Goal: Transaction & Acquisition: Subscribe to service/newsletter

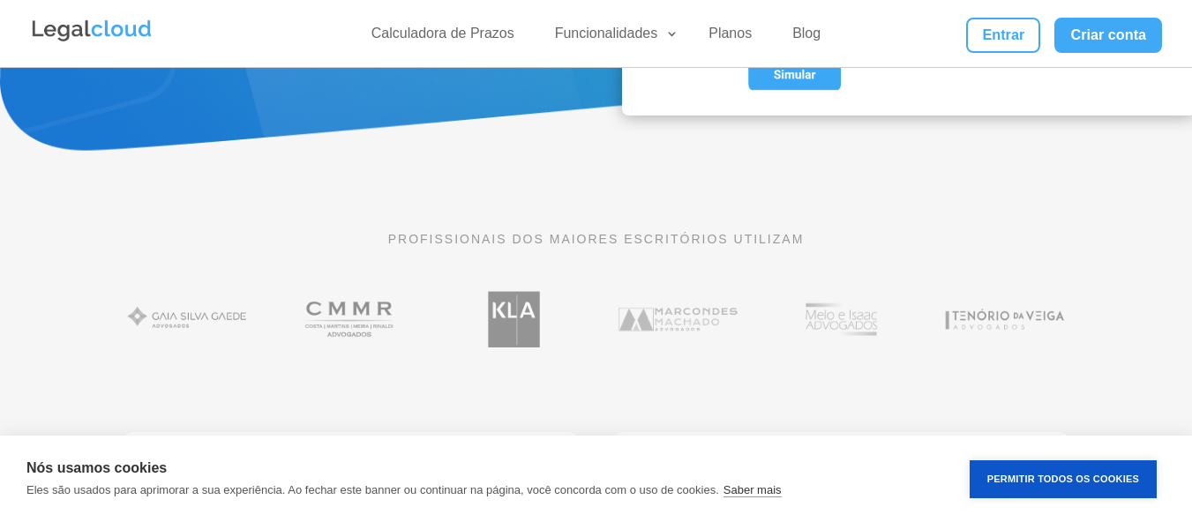
scroll to position [294, 0]
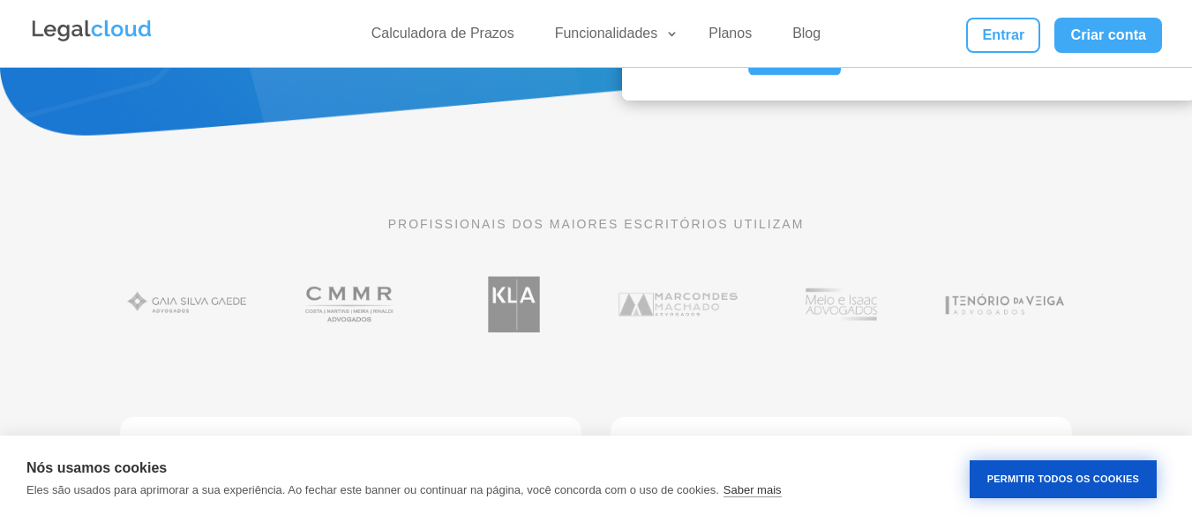
click at [1081, 468] on button "Permitir Todos os Cookies" at bounding box center [1062, 479] width 187 height 38
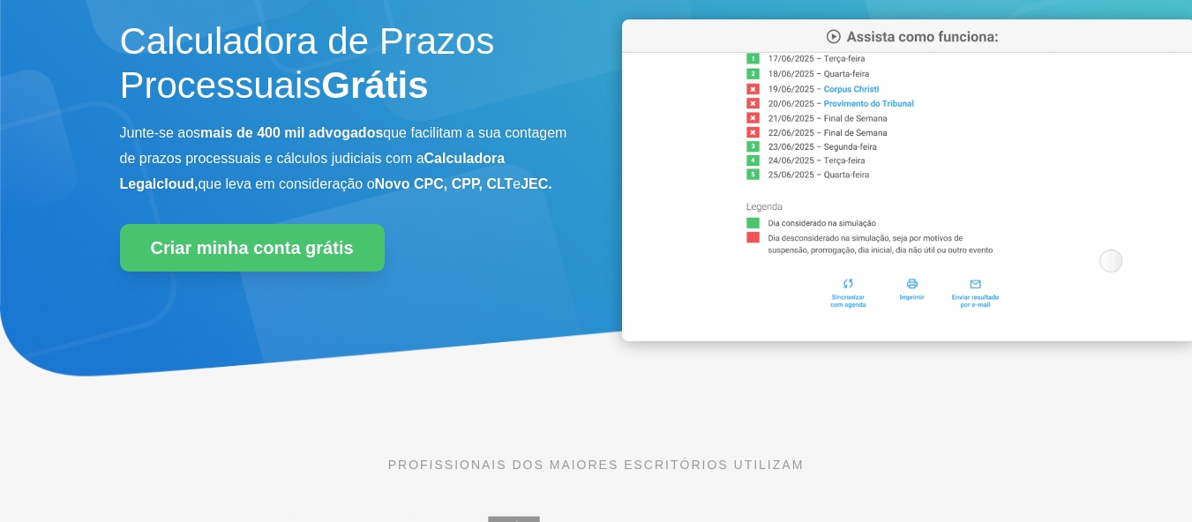
scroll to position [0, 0]
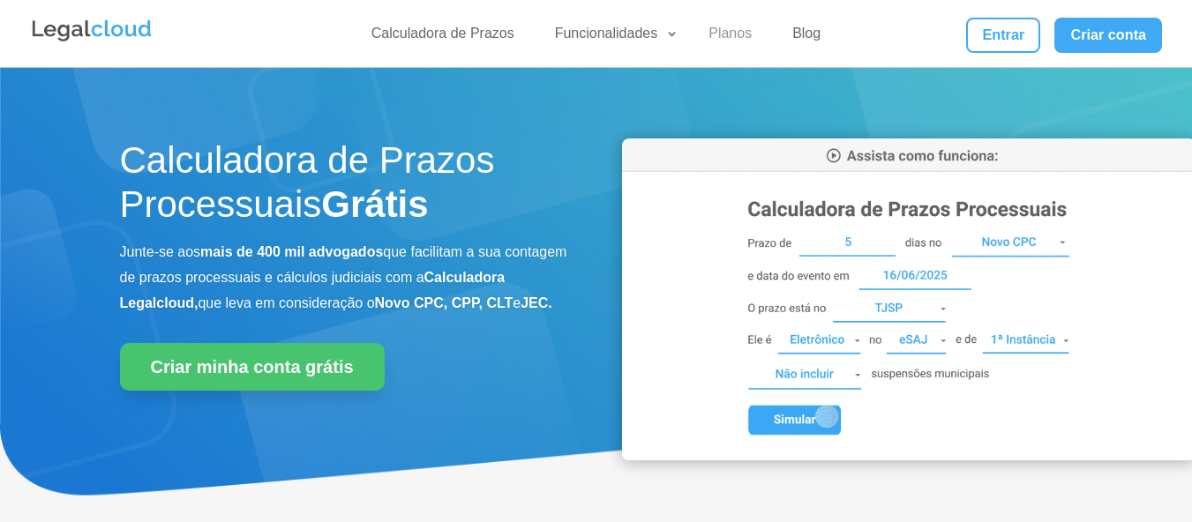
click at [745, 38] on link "Planos" at bounding box center [730, 38] width 64 height 26
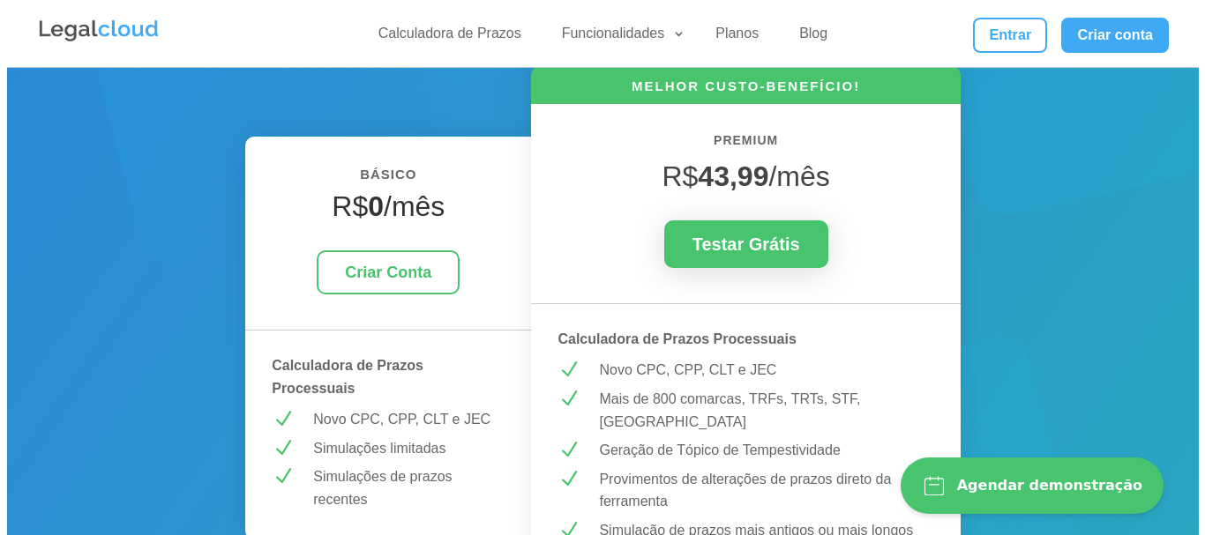
scroll to position [412, 0]
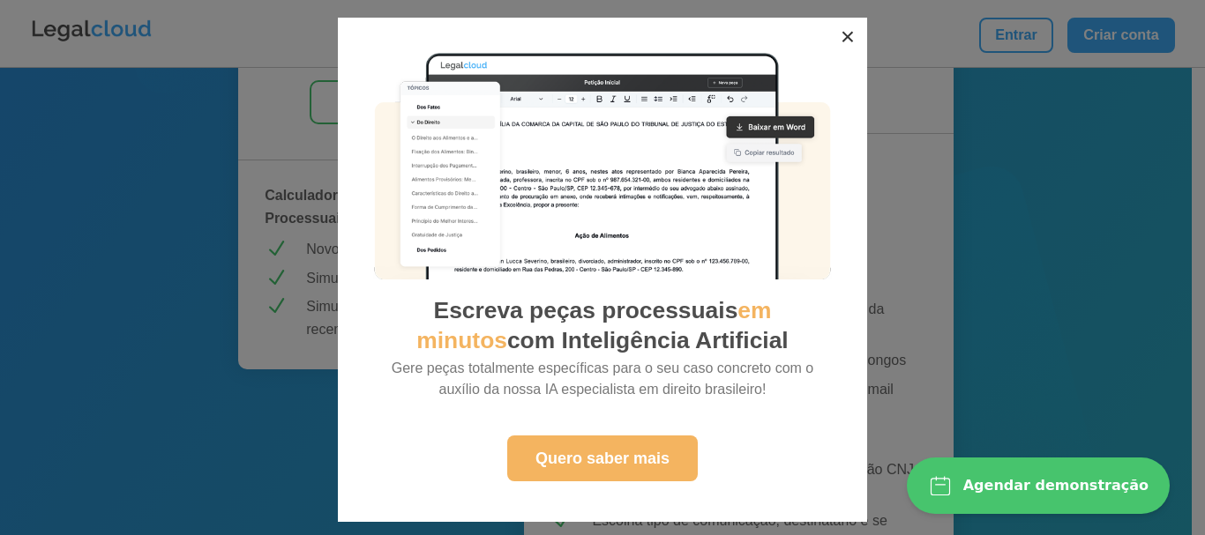
click at [839, 45] on button "×" at bounding box center [847, 37] width 39 height 39
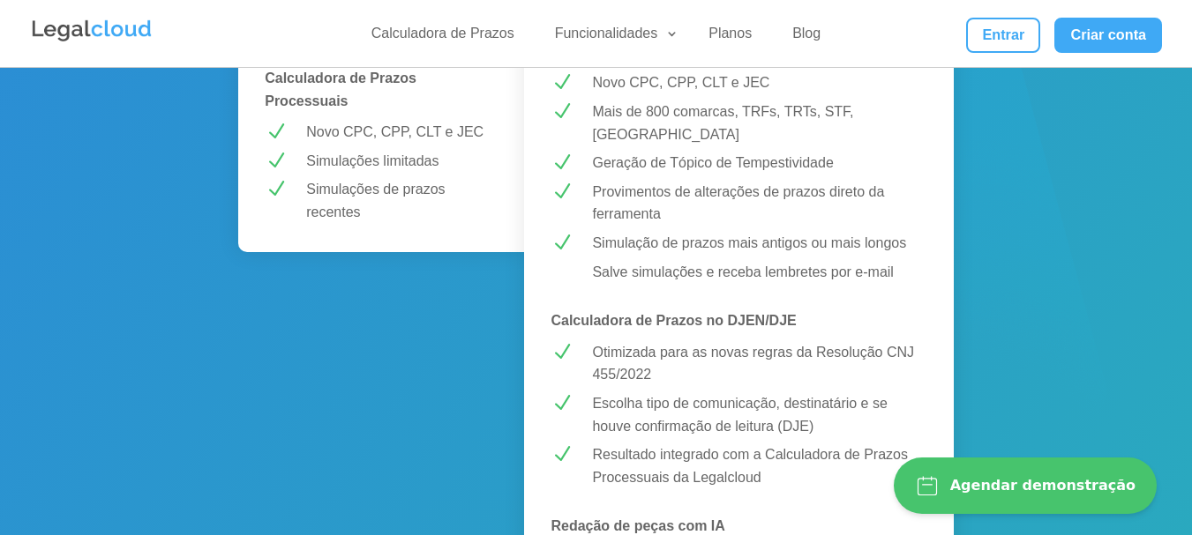
scroll to position [294, 0]
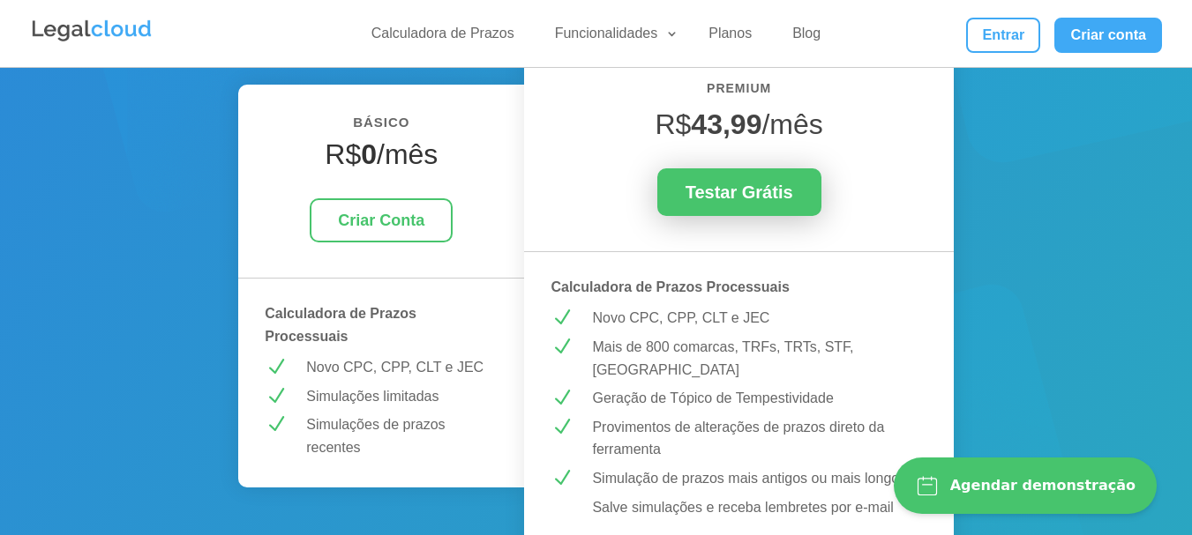
click at [737, 198] on link "Testar Grátis" at bounding box center [739, 192] width 164 height 48
